Goal: Check status: Check status

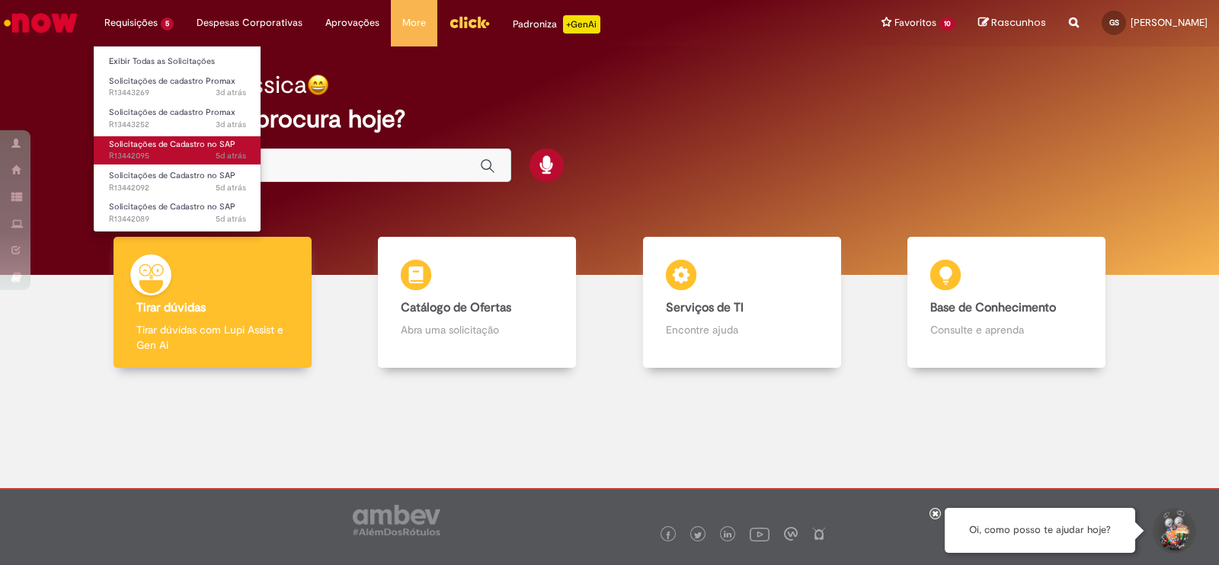
click at [180, 139] on span "Solicitações de Cadastro no SAP" at bounding box center [172, 144] width 126 height 11
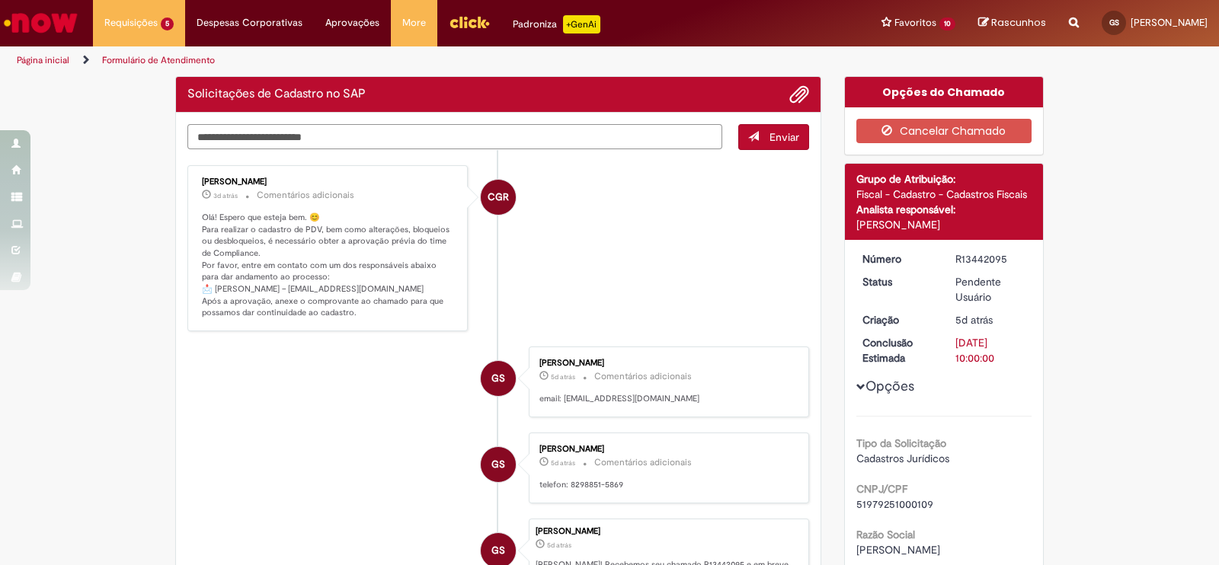
click at [625, 133] on textarea "Digite sua mensagem aqui..." at bounding box center [454, 137] width 535 height 26
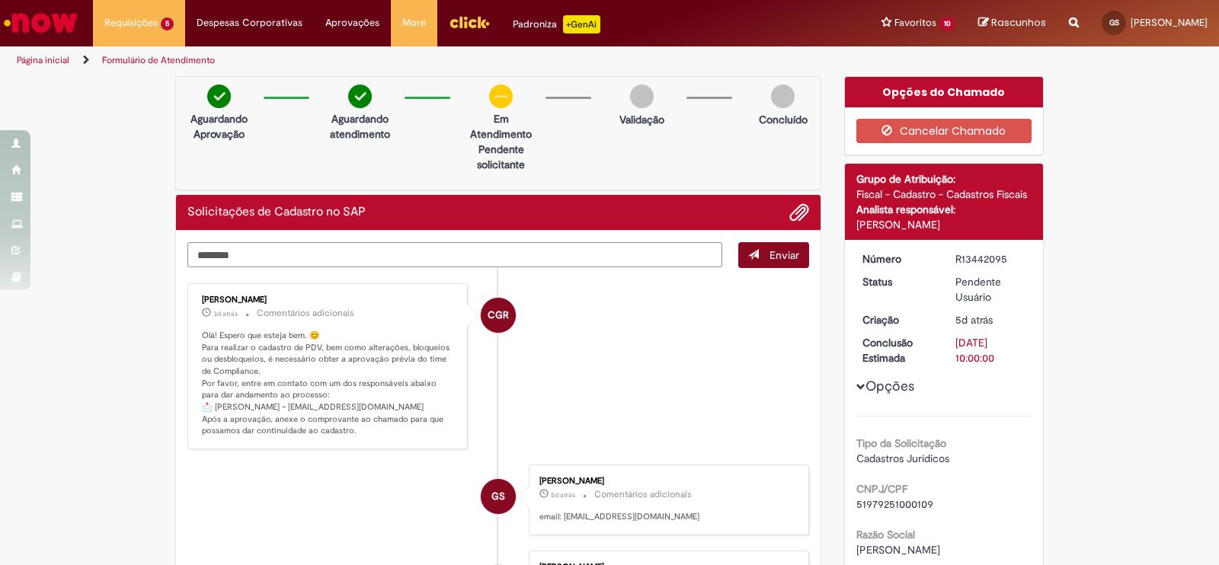
type textarea "*******"
drag, startPoint x: 776, startPoint y: 254, endPoint x: 778, endPoint y: 242, distance: 12.4
click at [776, 254] on span "Enviar" at bounding box center [784, 255] width 30 height 14
click at [791, 213] on span "Adicionar anexos" at bounding box center [799, 213] width 18 height 18
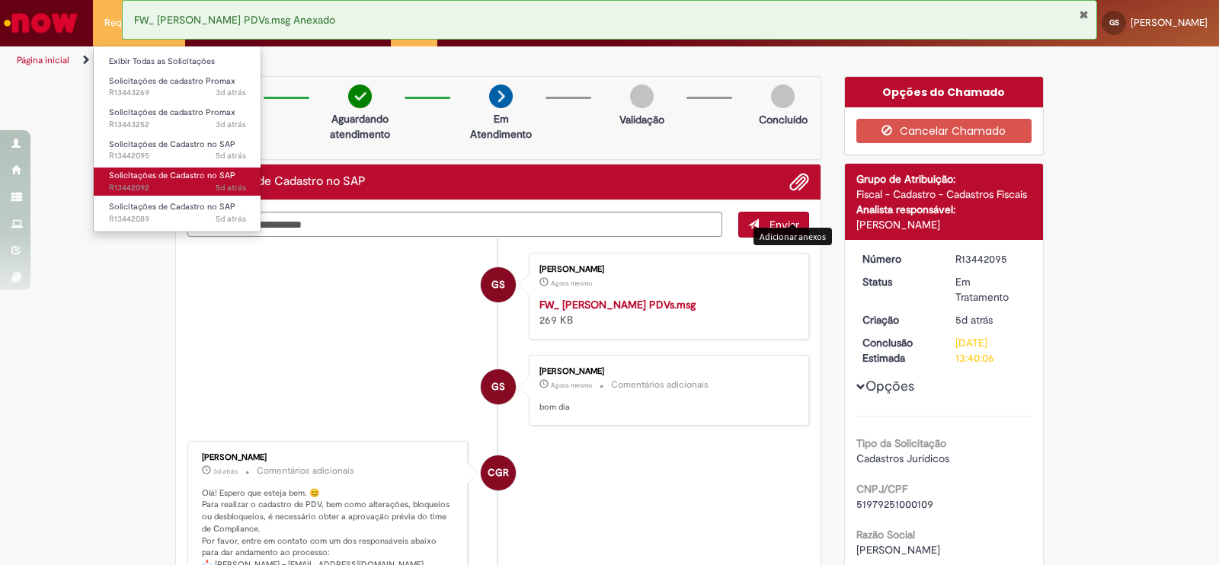
click at [156, 173] on span "Solicitações de Cadastro no SAP" at bounding box center [172, 175] width 126 height 11
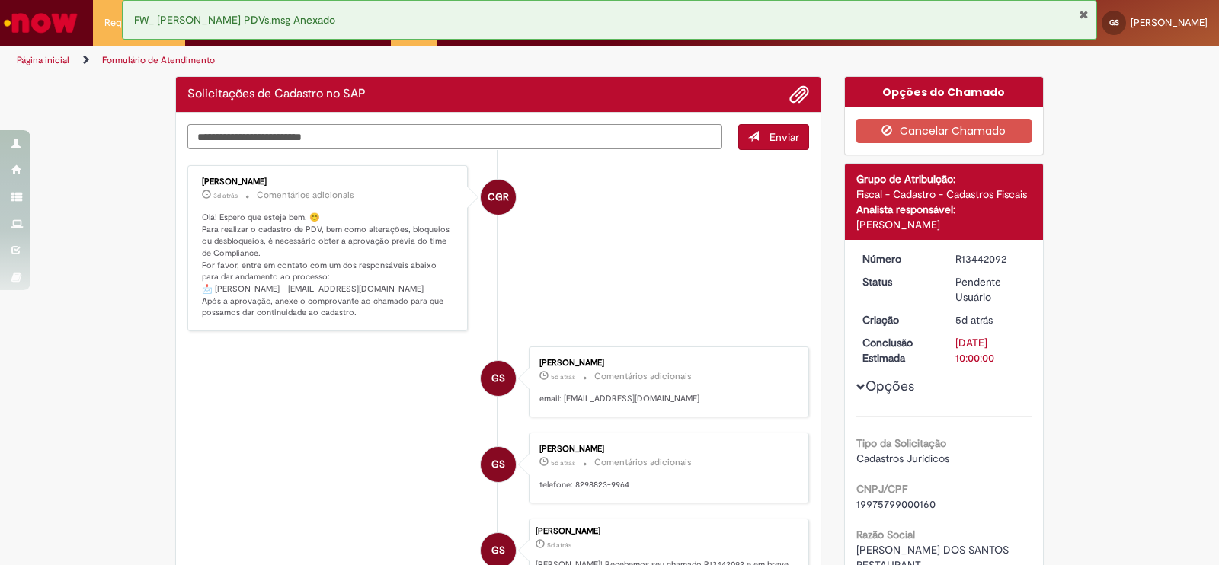
click at [545, 140] on textarea "Digite sua mensagem aqui..." at bounding box center [454, 137] width 535 height 26
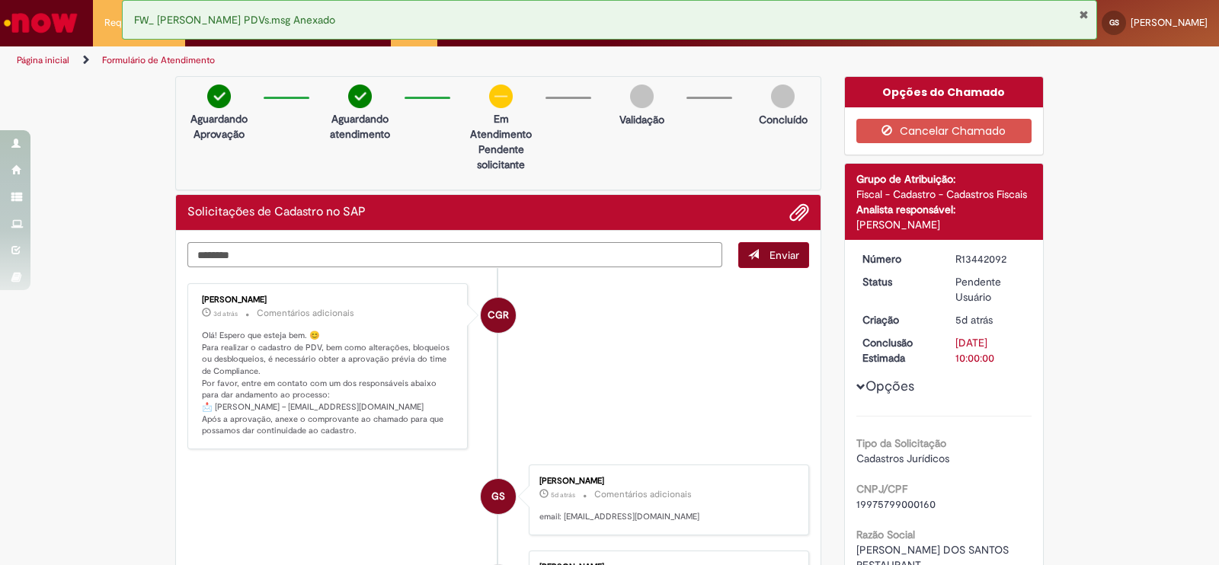
type textarea "*******"
click at [779, 257] on span "Enviar" at bounding box center [784, 255] width 30 height 14
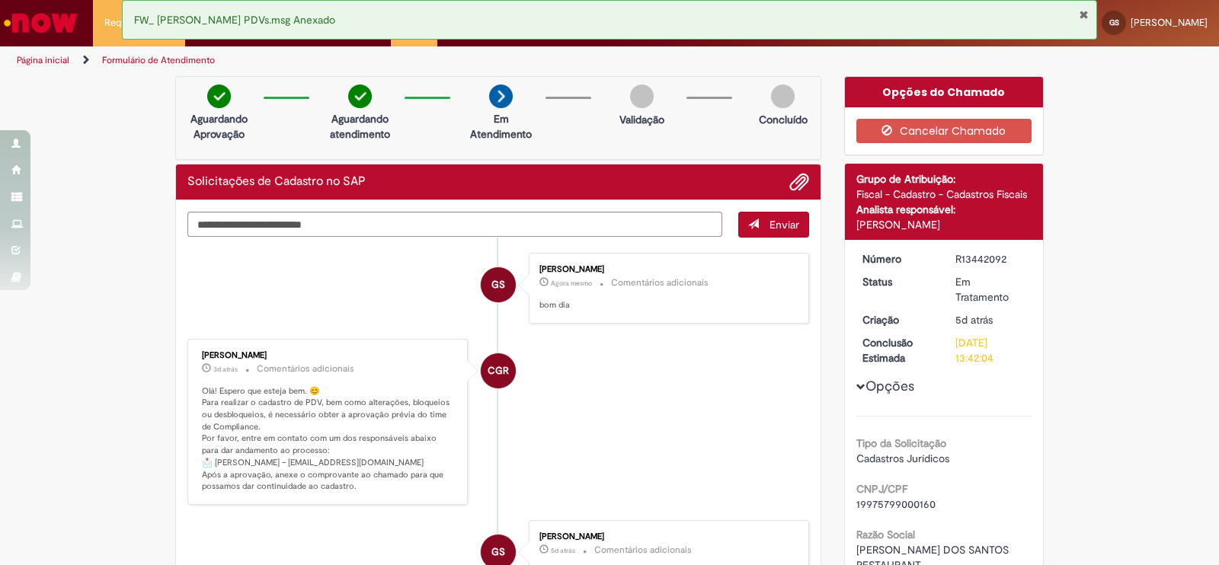
click at [790, 213] on button "Enviar" at bounding box center [773, 225] width 71 height 26
click at [791, 177] on span "Adicionar anexos" at bounding box center [799, 183] width 18 height 18
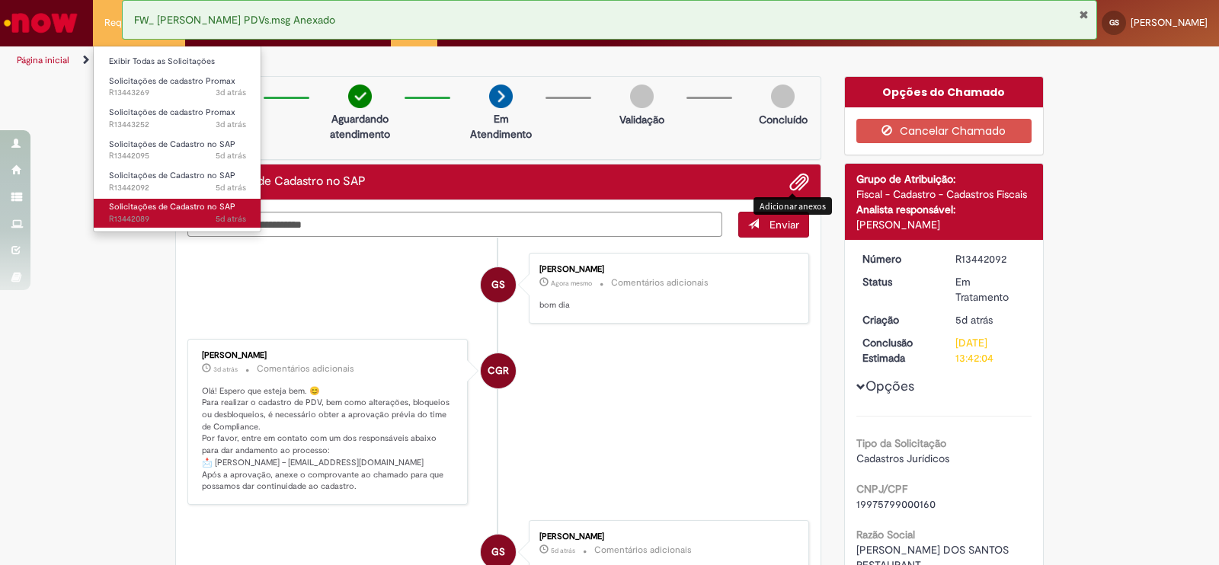
click at [193, 222] on span "5d atrás 5 dias atrás R13442089" at bounding box center [177, 219] width 137 height 12
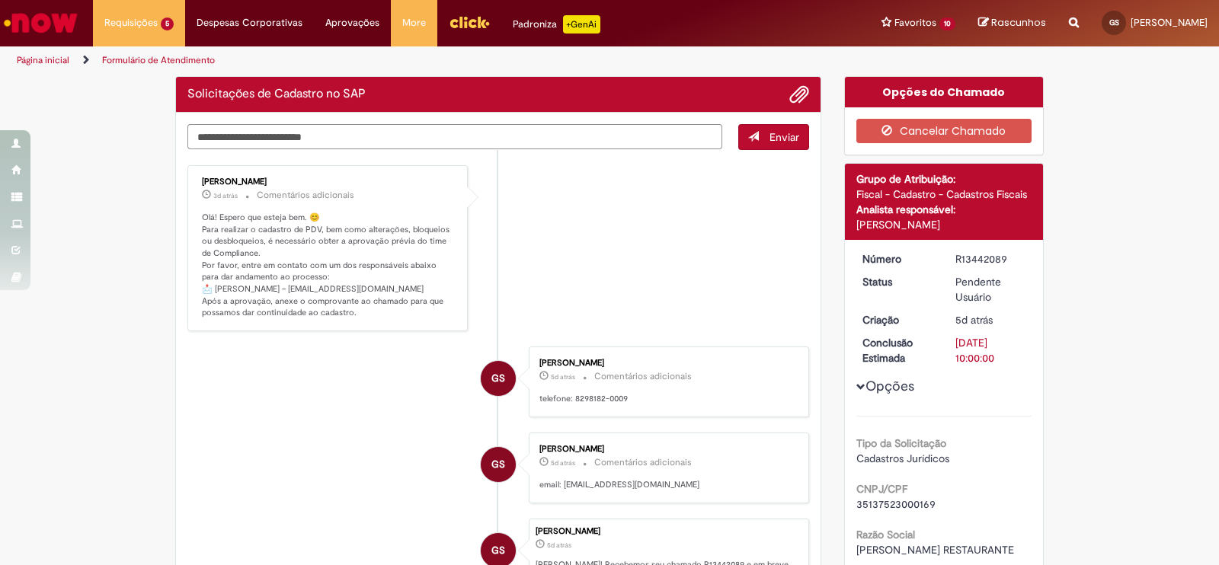
click at [353, 141] on textarea "Digite sua mensagem aqui..." at bounding box center [454, 137] width 535 height 26
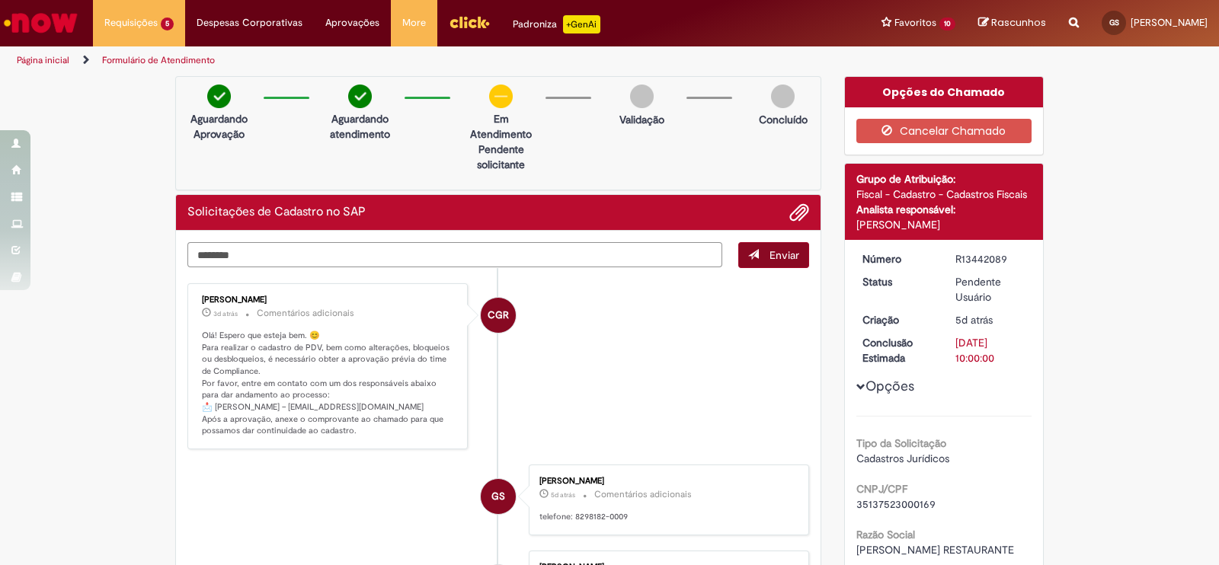
type textarea "*******"
click at [782, 256] on span "Enviar" at bounding box center [784, 255] width 30 height 14
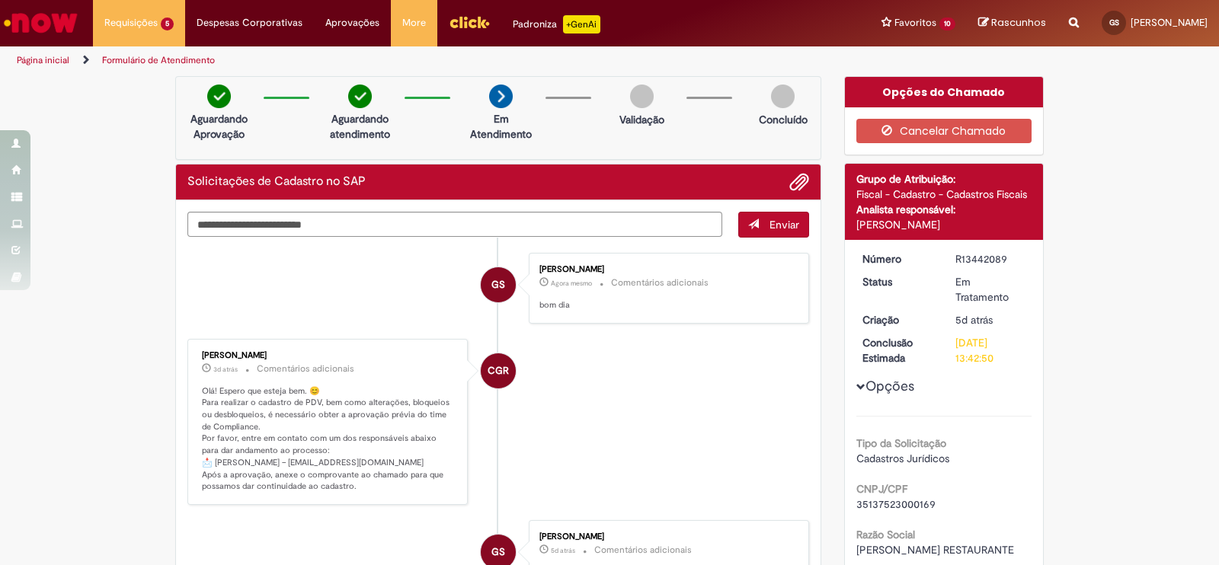
click at [792, 206] on div "Enviar GS [PERSON_NAME] Agora mesmo Agora mesmo Comentários adicionais bom dia …" at bounding box center [498, 526] width 644 height 652
click at [791, 192] on div "Solicitações de Cadastro no SAP" at bounding box center [498, 183] width 644 height 36
click at [801, 174] on button "Adicionar anexos" at bounding box center [799, 182] width 20 height 20
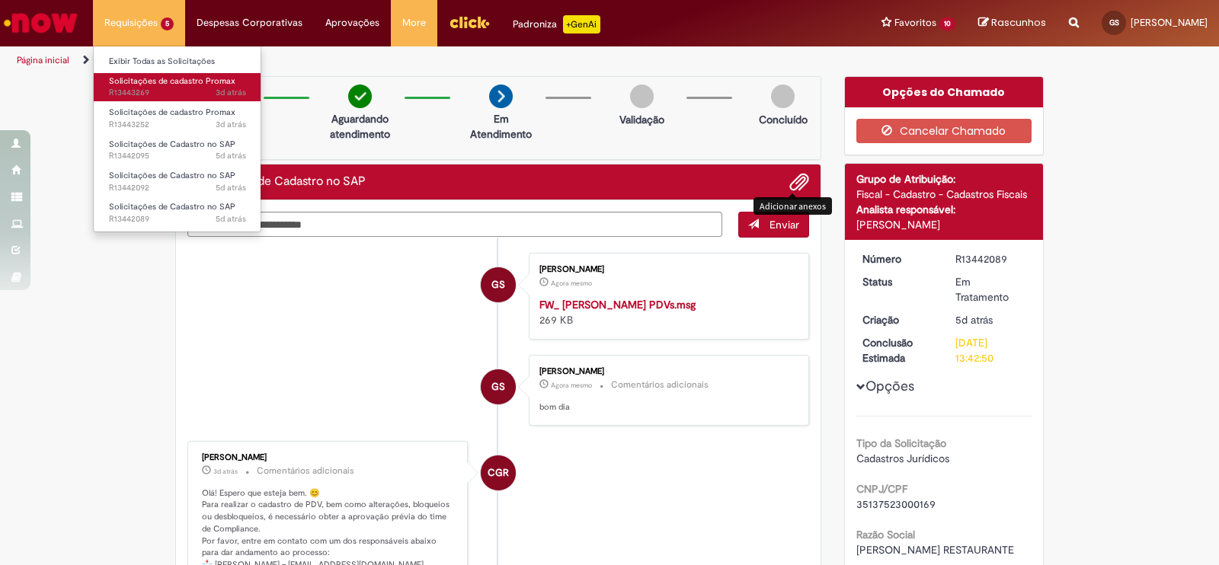
click at [145, 75] on span "Solicitações de cadastro Promax" at bounding box center [172, 80] width 126 height 11
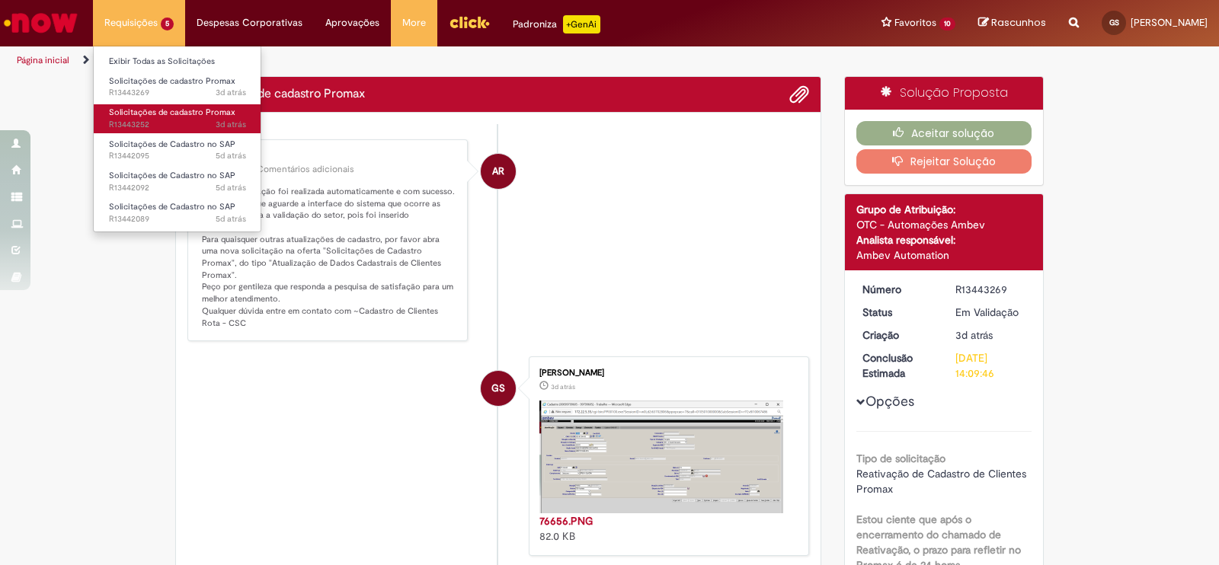
click at [164, 110] on span "Solicitações de cadastro Promax" at bounding box center [172, 112] width 126 height 11
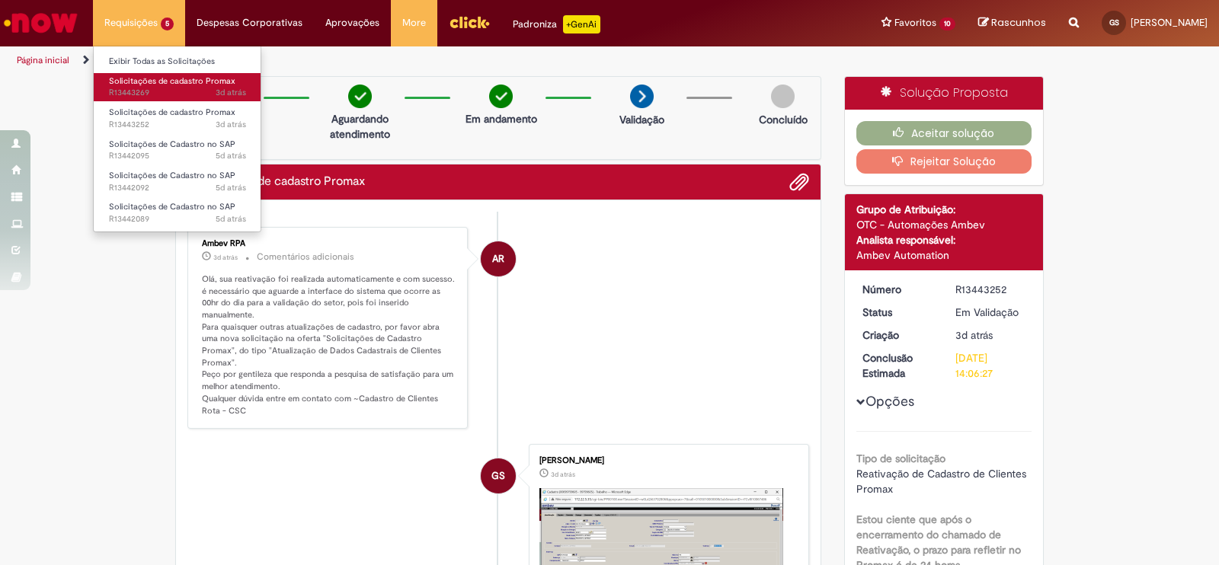
click at [141, 87] on span "3d atrás 3 dias atrás R13443269" at bounding box center [177, 93] width 137 height 12
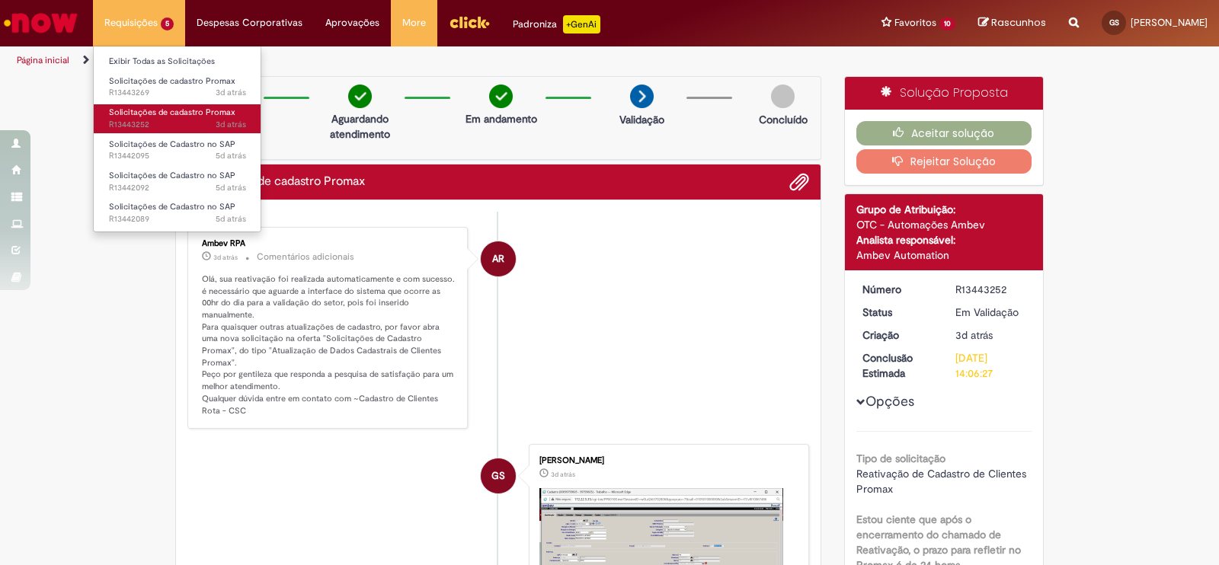
click at [161, 127] on span "3d atrás 3 dias atrás R13443252" at bounding box center [177, 125] width 137 height 12
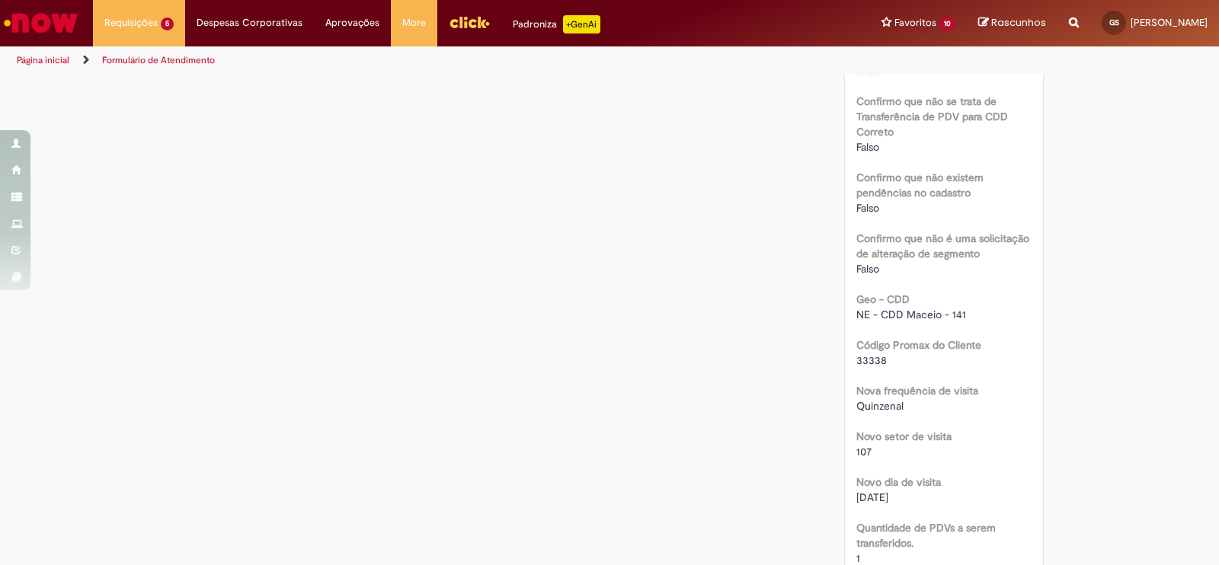
scroll to position [87, 0]
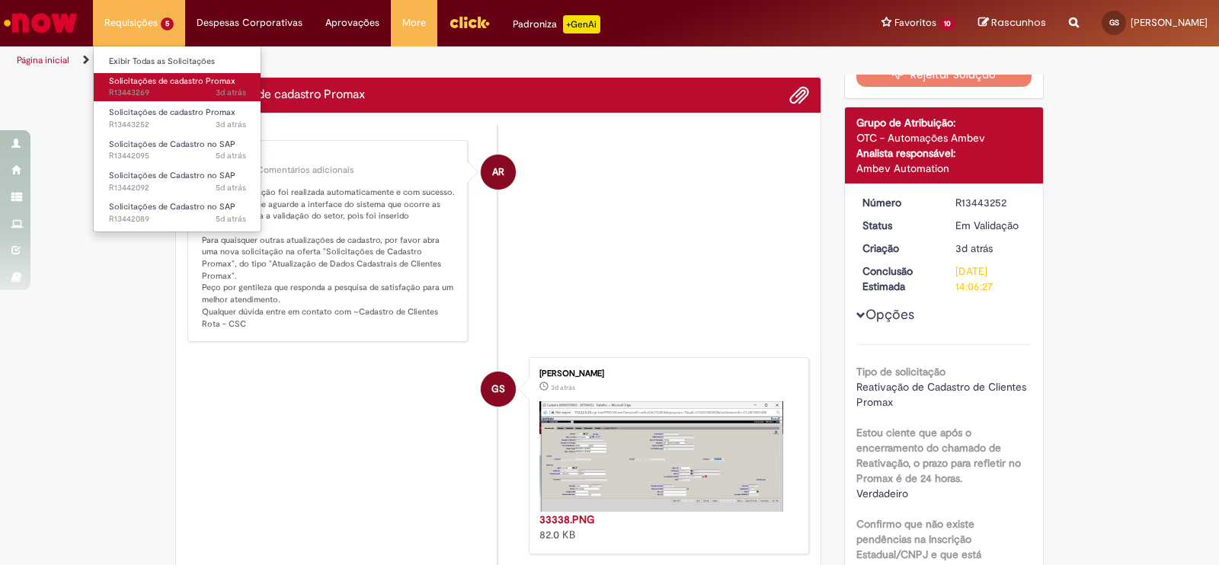
click at [158, 75] on span "Solicitações de cadastro Promax" at bounding box center [172, 80] width 126 height 11
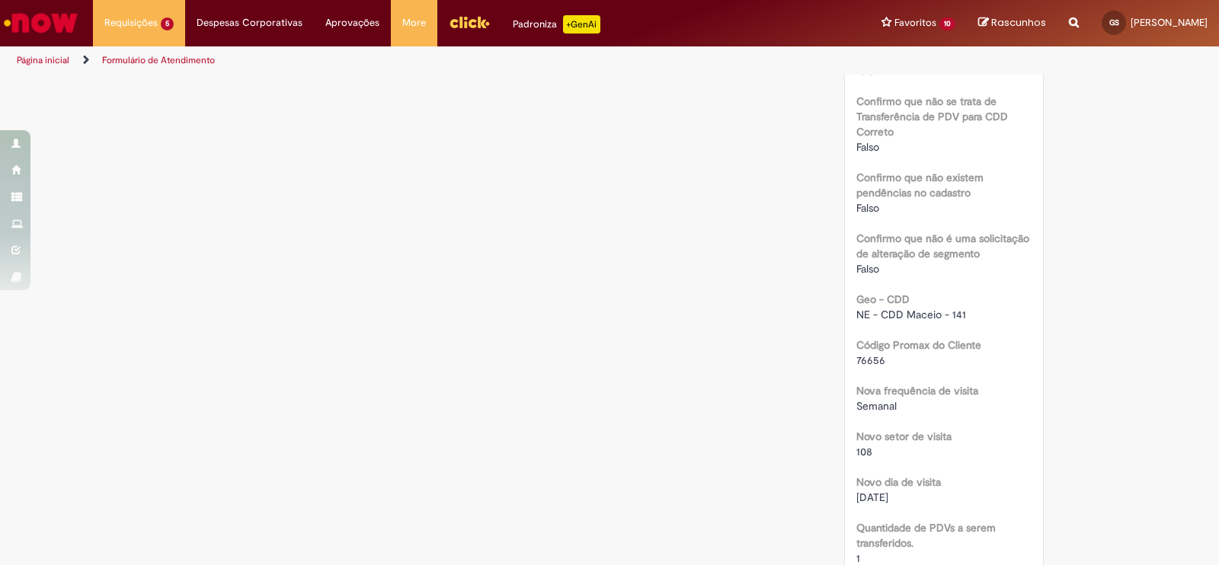
scroll to position [87, 0]
